Goal: Find specific fact

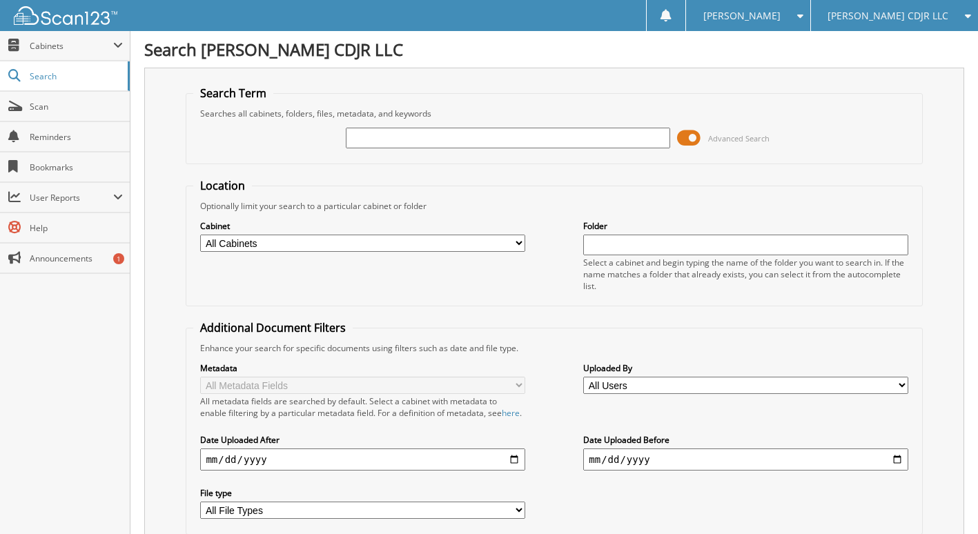
click at [569, 140] on input "text" at bounding box center [508, 138] width 324 height 21
type input "KT863288"
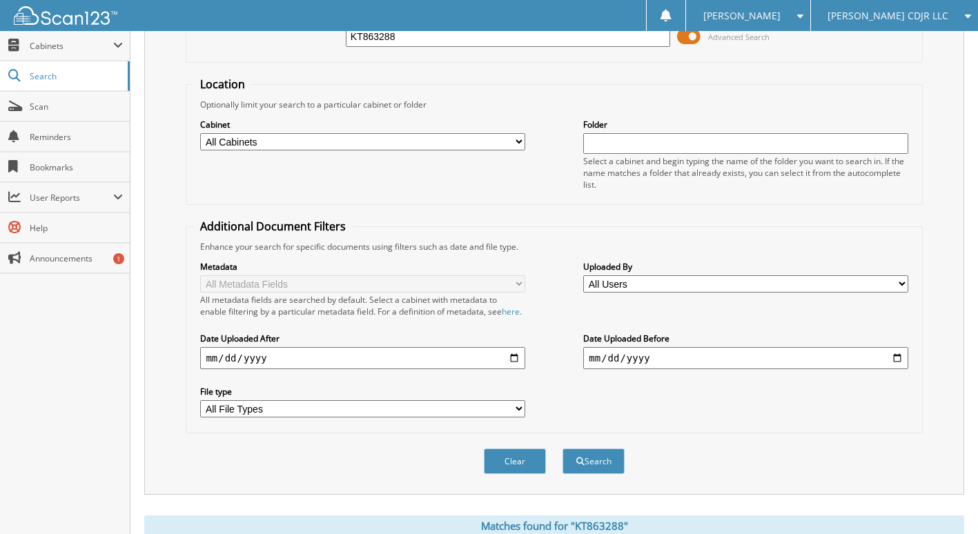
scroll to position [26, 0]
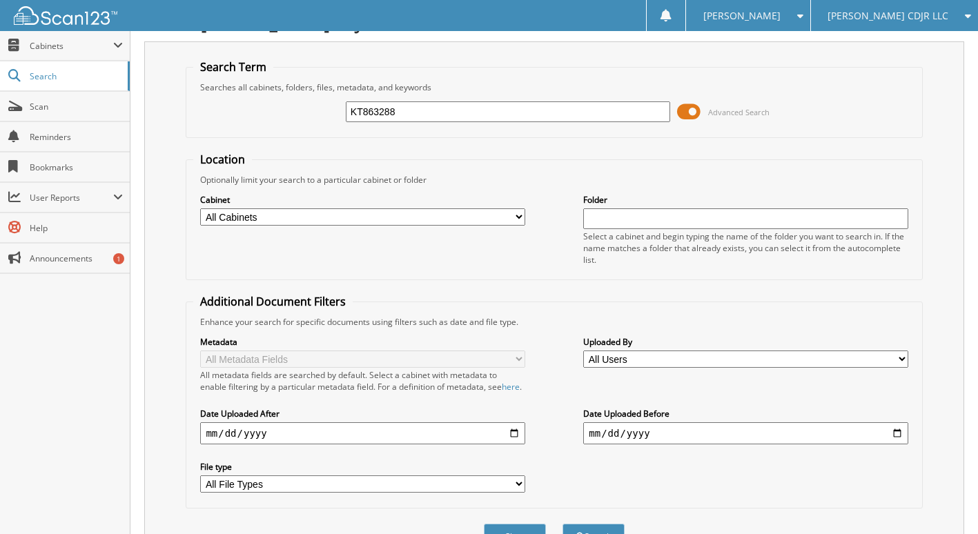
click at [360, 112] on input "KT863288" at bounding box center [508, 111] width 324 height 21
type input "863288"
click at [563, 524] on button "Search" at bounding box center [594, 537] width 62 height 26
